Goal: Navigation & Orientation: Find specific page/section

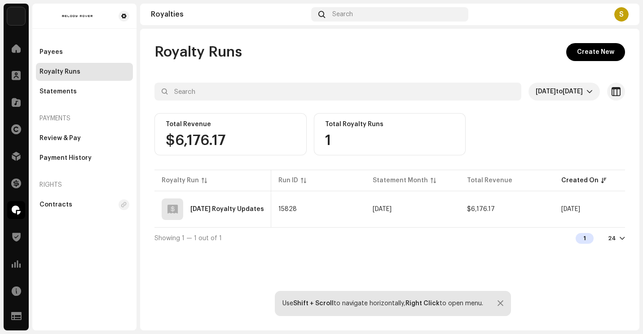
scroll to position [0, 133]
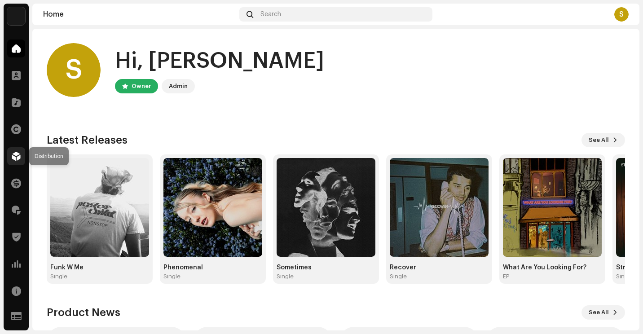
click at [16, 155] on span at bounding box center [16, 156] width 9 height 7
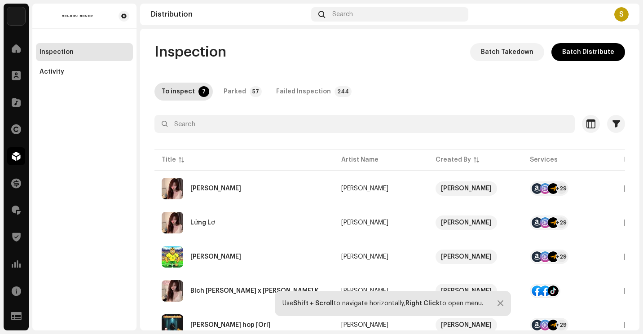
scroll to position [106, 0]
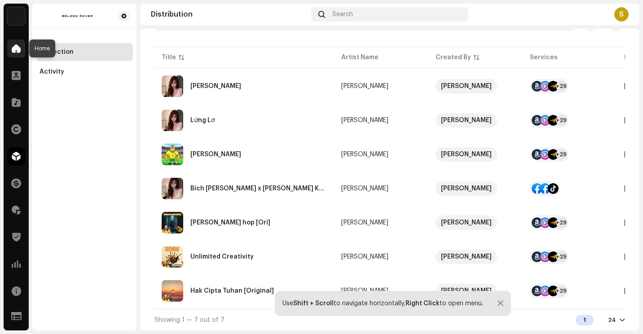
click at [16, 52] on span at bounding box center [16, 48] width 9 height 7
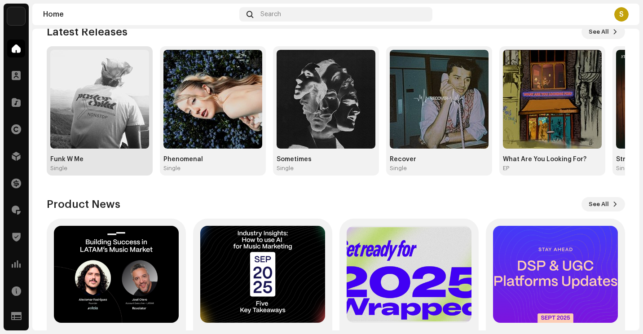
scroll to position [179, 0]
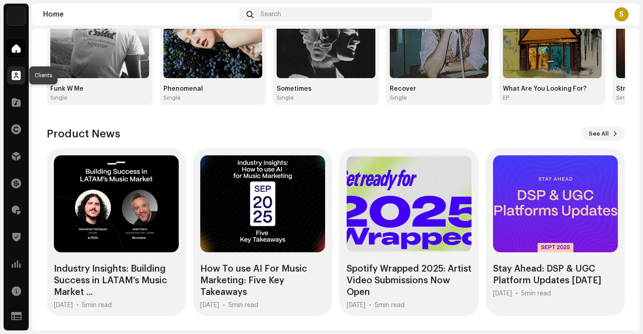
click at [15, 74] on span at bounding box center [16, 75] width 9 height 7
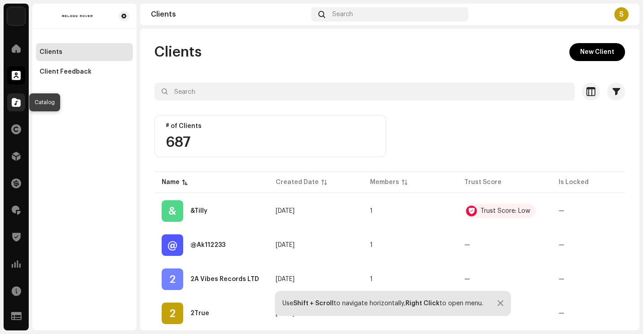
click at [16, 102] on span at bounding box center [16, 102] width 9 height 7
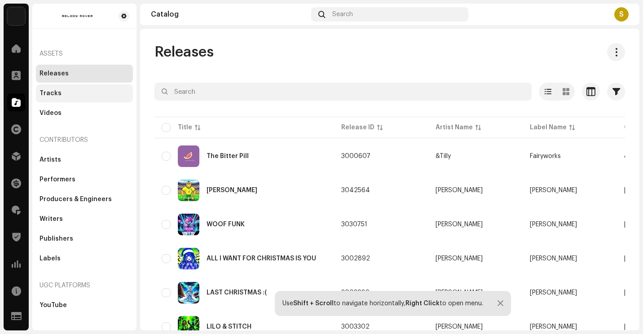
click at [49, 92] on div "Tracks" at bounding box center [51, 93] width 22 height 7
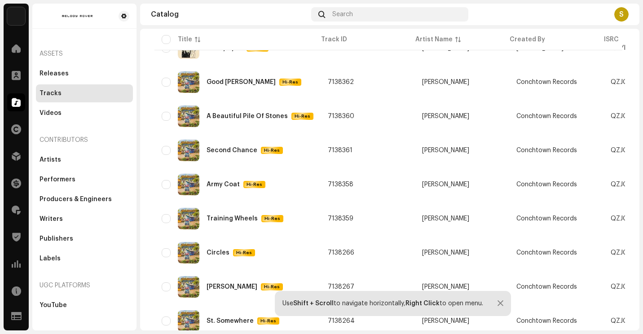
scroll to position [656, 0]
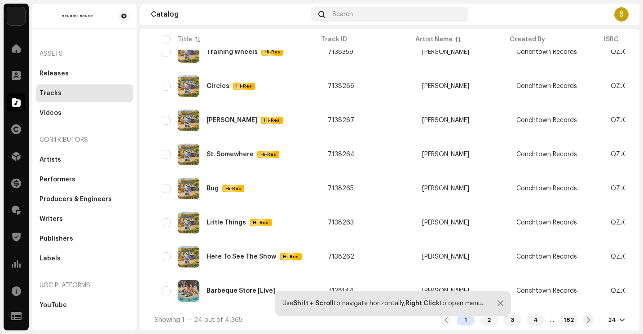
click at [502, 304] on div at bounding box center [501, 303] width 6 height 7
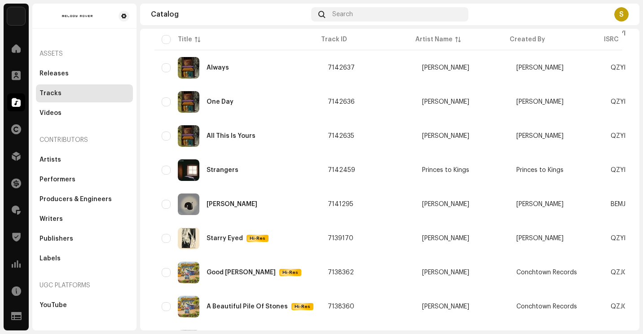
scroll to position [172, 0]
